Goal: Find specific page/section: Find specific page/section

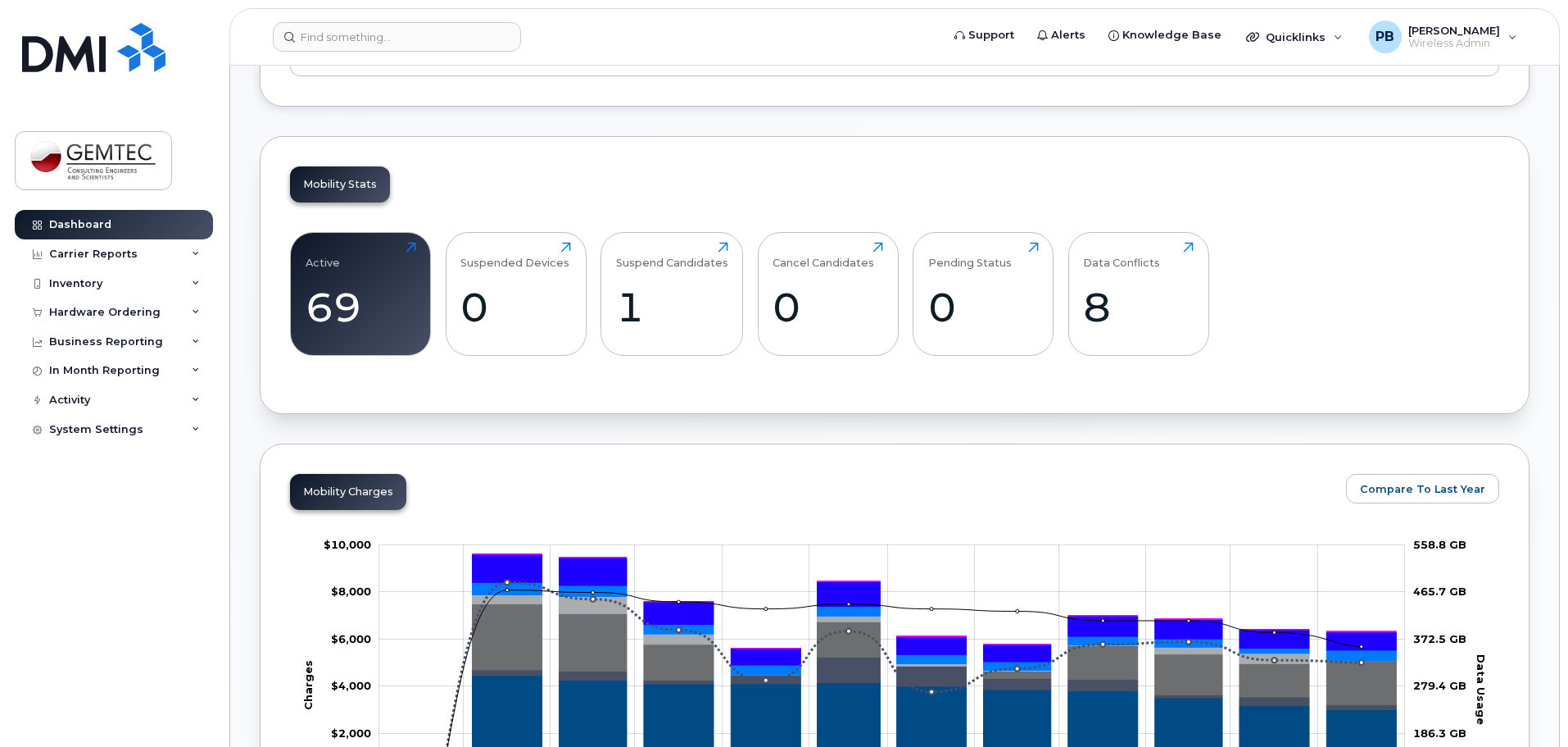
scroll to position [492, 0]
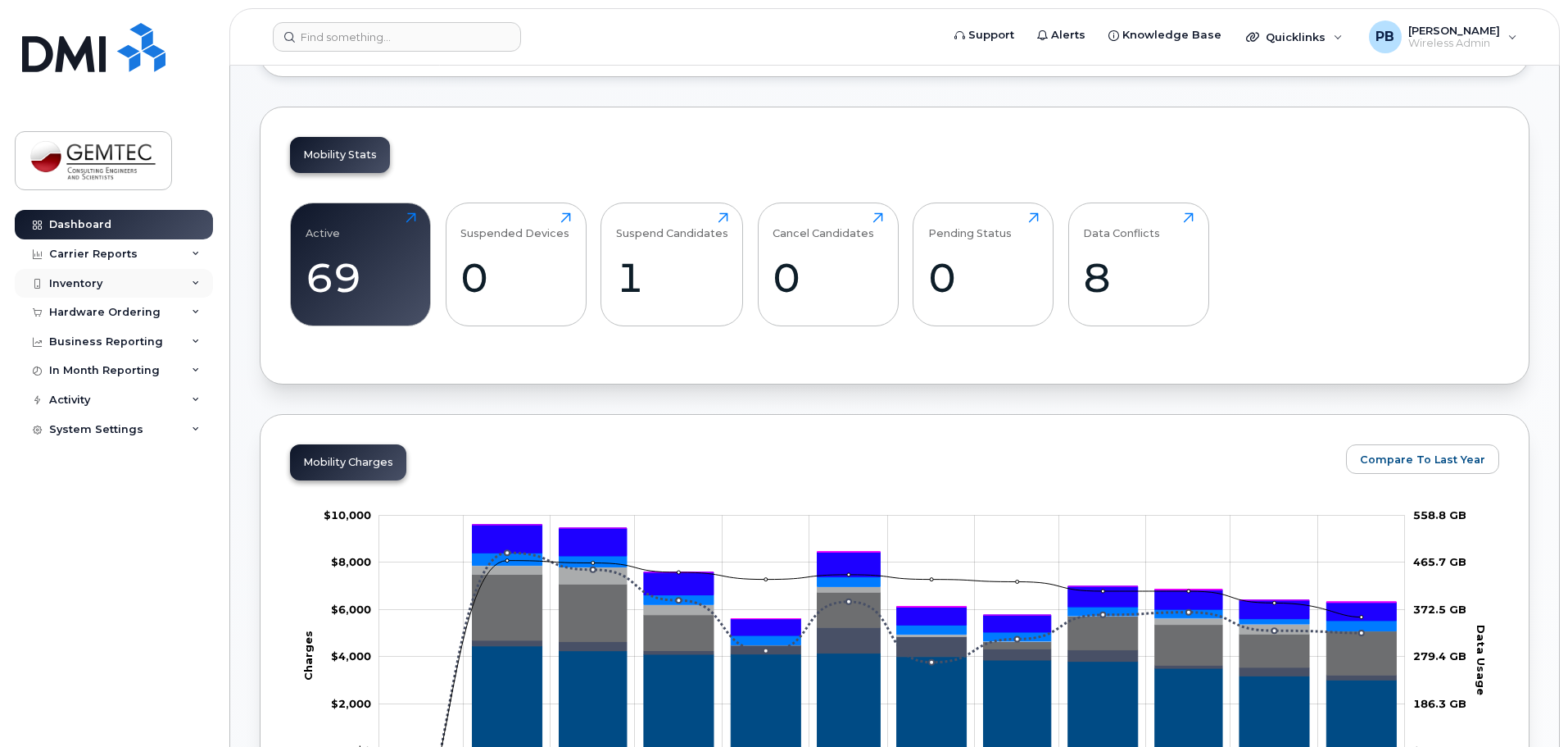
click at [100, 286] on div "Inventory" at bounding box center [75, 283] width 53 height 13
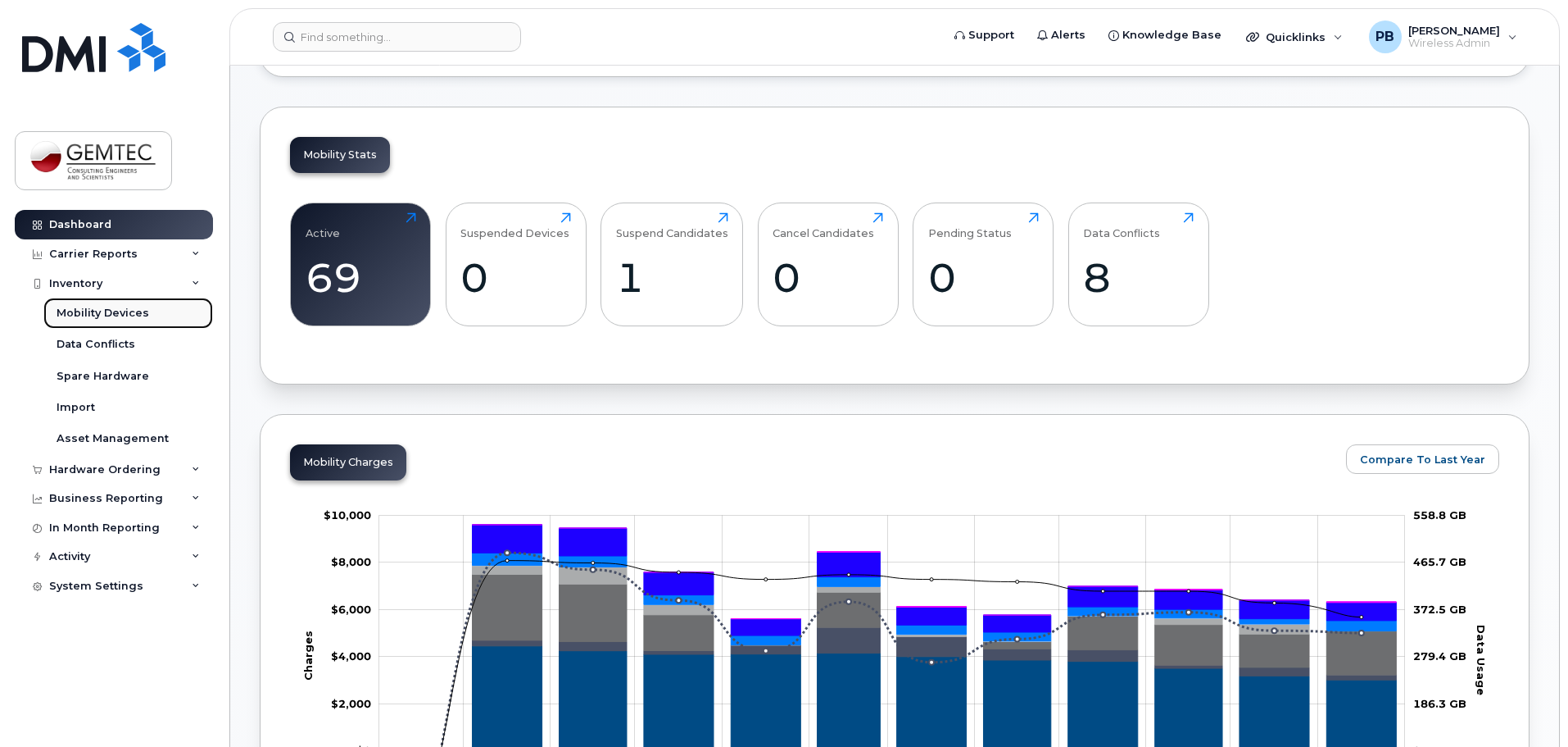
click at [130, 315] on div "Mobility Devices" at bounding box center [102, 313] width 92 height 14
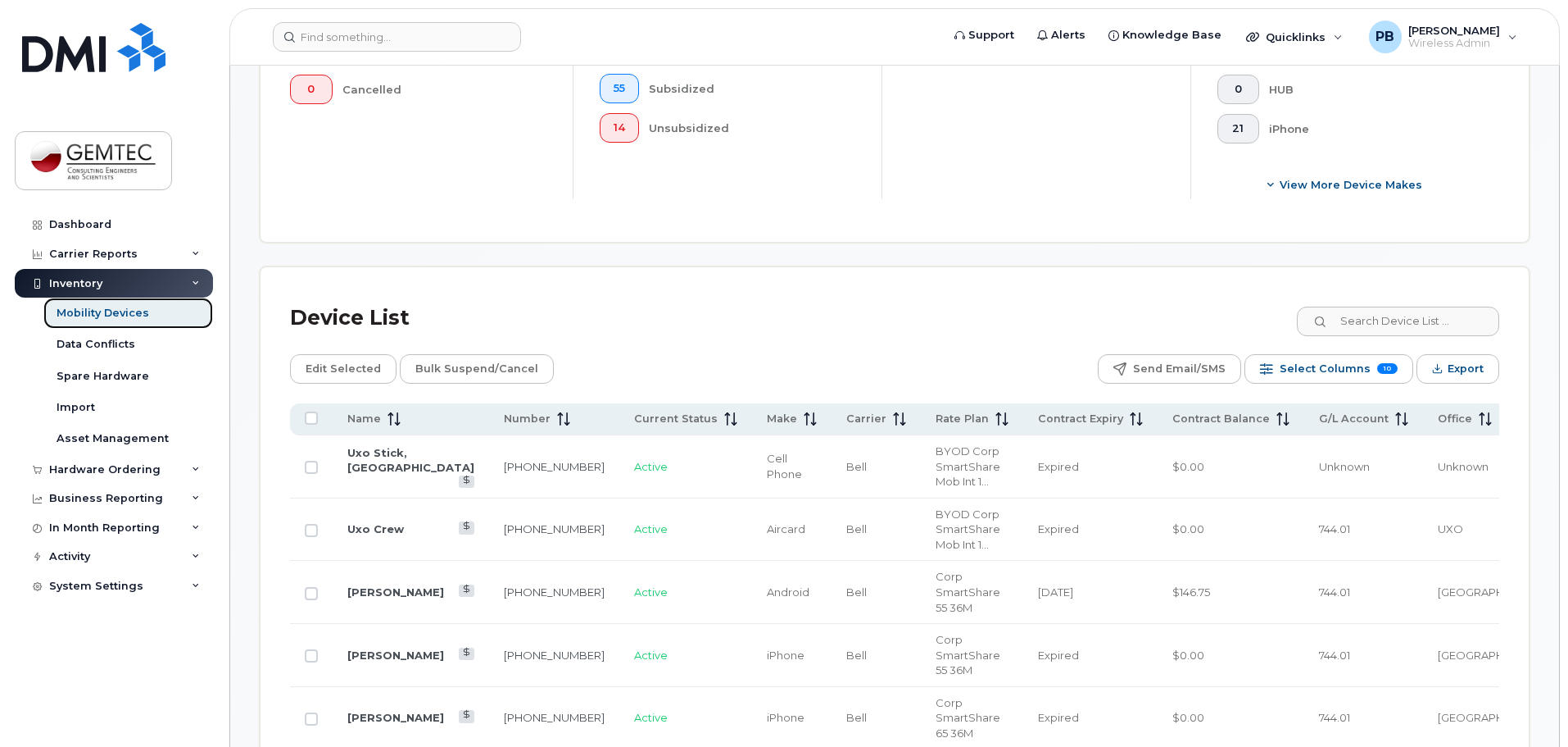
scroll to position [790, 0]
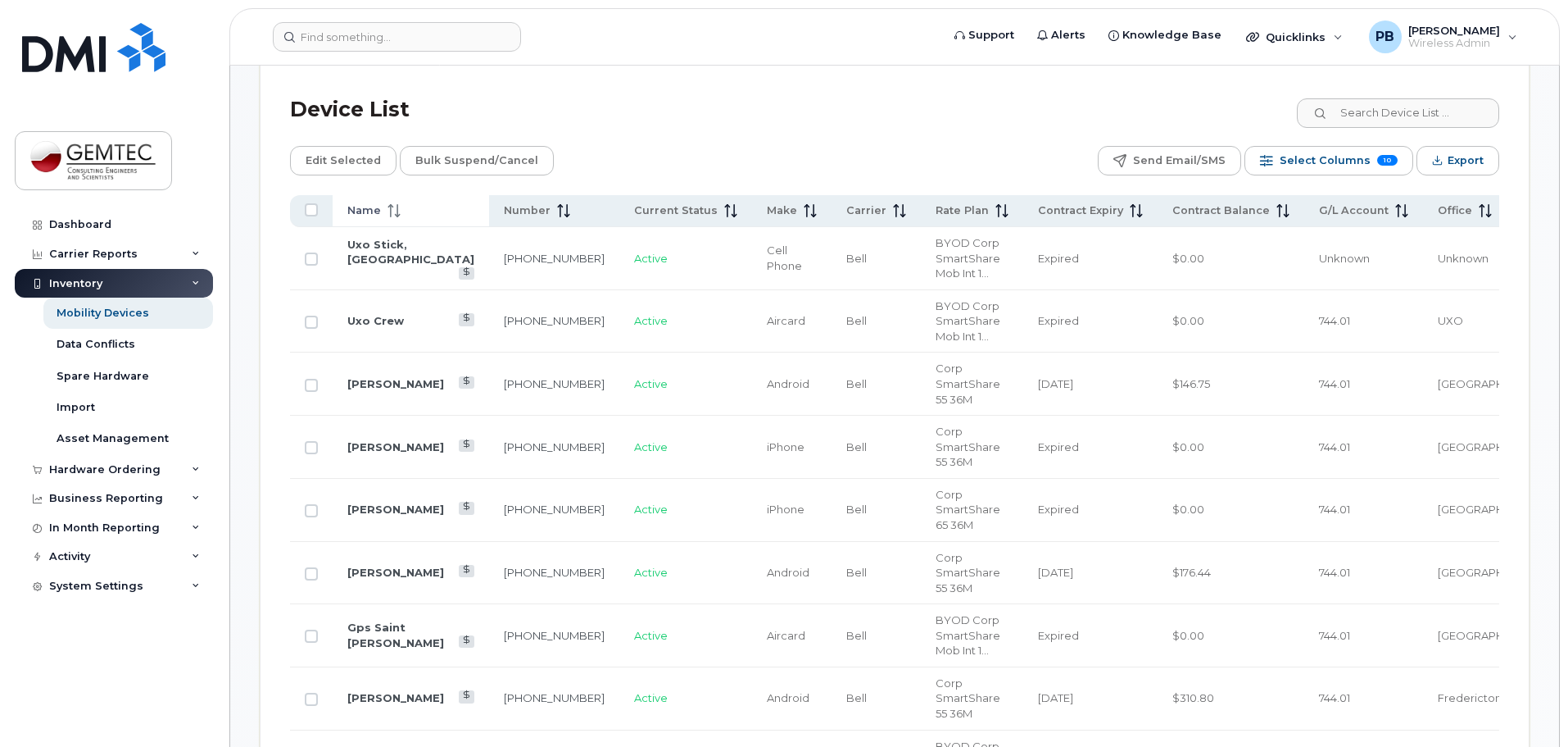
click at [387, 204] on icon at bounding box center [394, 210] width 13 height 13
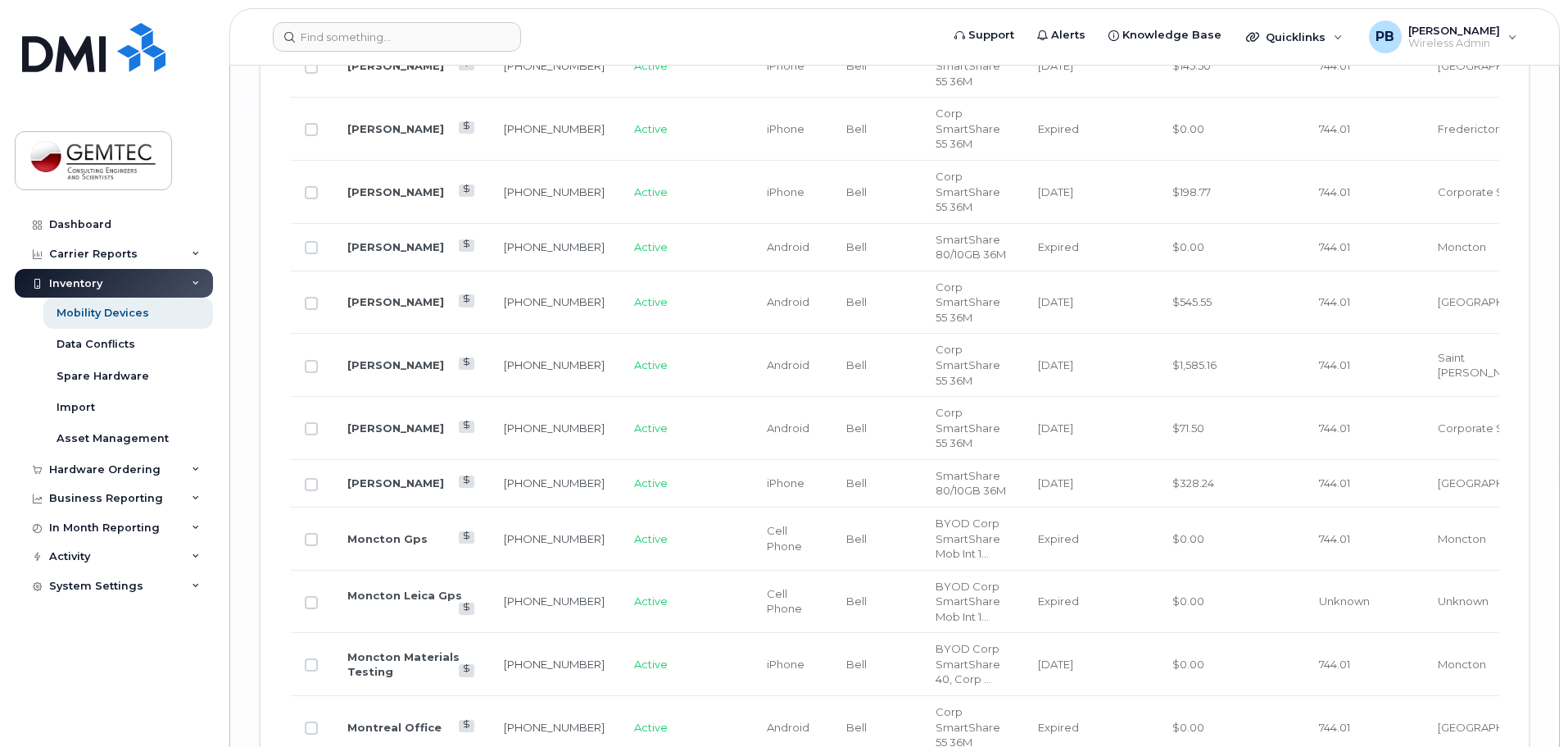
scroll to position [2593, 0]
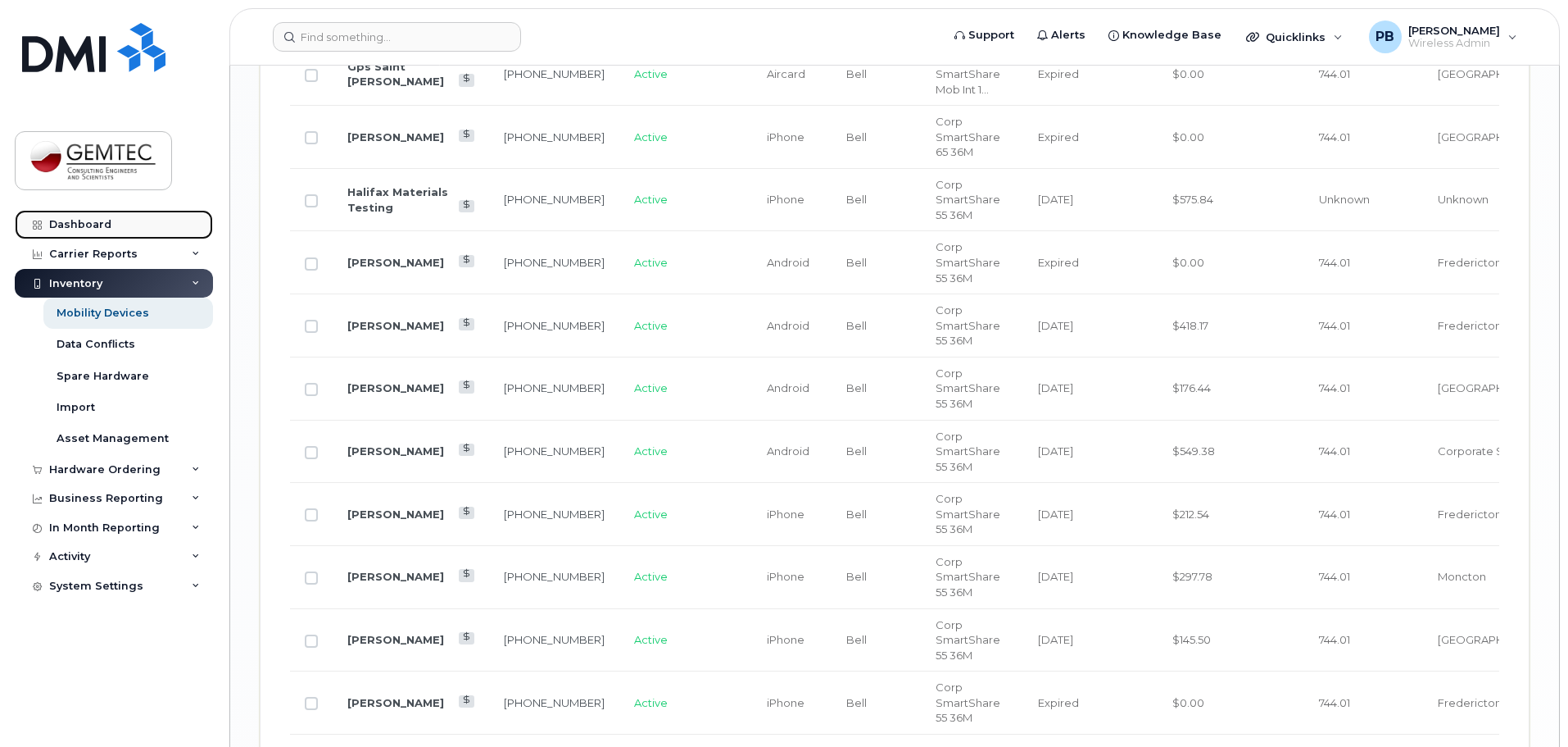
click at [95, 221] on div "Dashboard" at bounding box center [80, 225] width 62 height 13
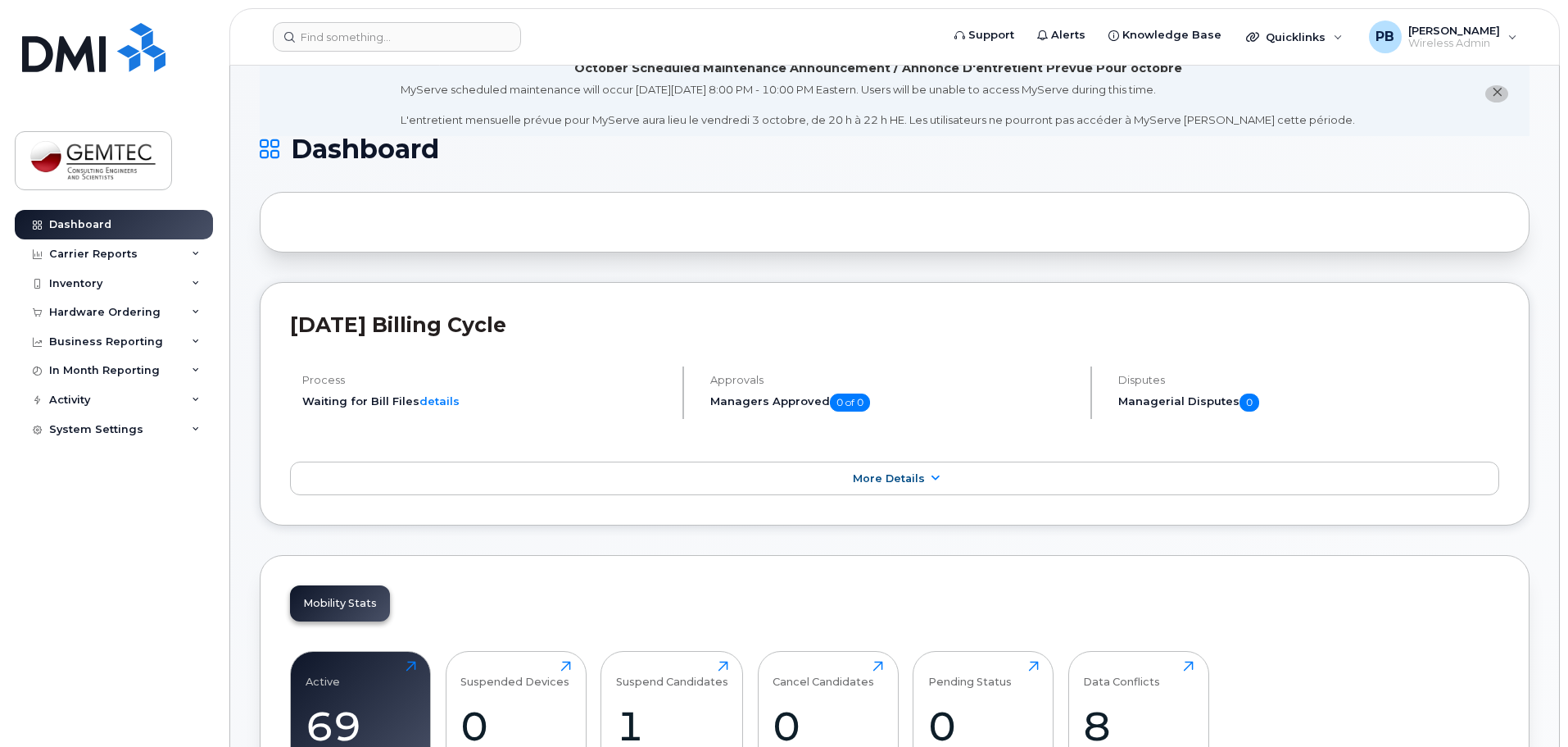
scroll to position [82, 0]
